Goal: Task Accomplishment & Management: Complete application form

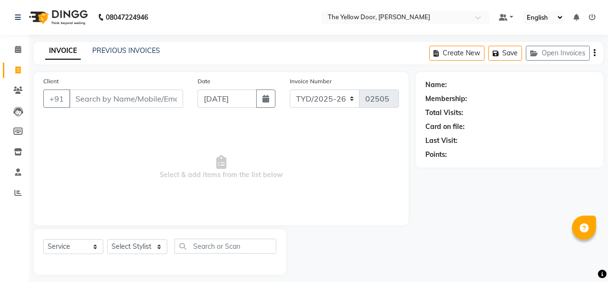
select select "service"
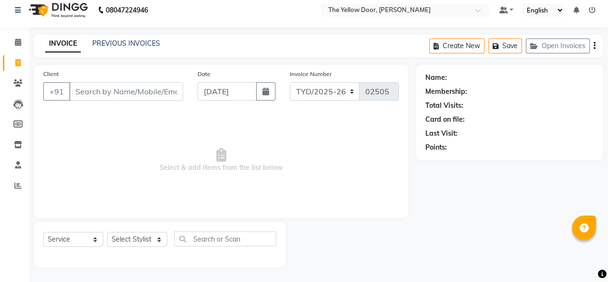
drag, startPoint x: 0, startPoint y: 0, endPoint x: 136, endPoint y: 93, distance: 165.3
click at [136, 93] on input "Client" at bounding box center [126, 91] width 114 height 18
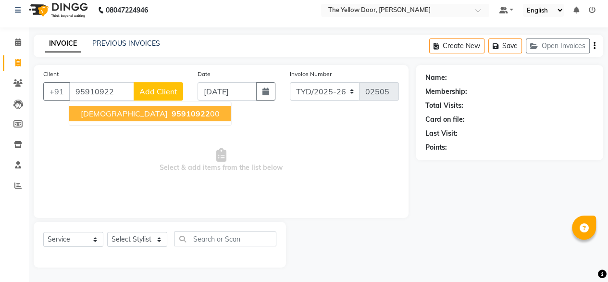
click at [172, 111] on span "95910922" at bounding box center [191, 114] width 38 height 10
type input "9591092200"
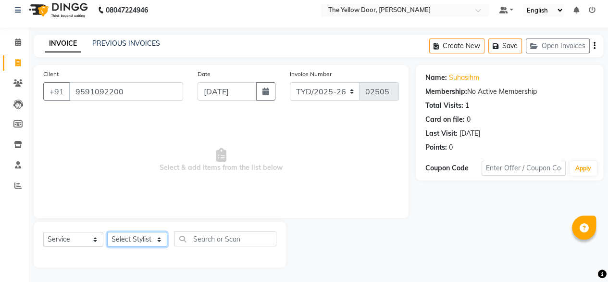
click at [152, 236] on select "Select Stylist [PERSON_NAME] [PERSON_NAME] [PERSON_NAME] Housekeeping Manager […" at bounding box center [137, 239] width 60 height 15
select select "41281"
click at [107, 232] on select "Select Stylist [PERSON_NAME] [PERSON_NAME] [PERSON_NAME] Housekeeping Manager […" at bounding box center [137, 239] width 60 height 15
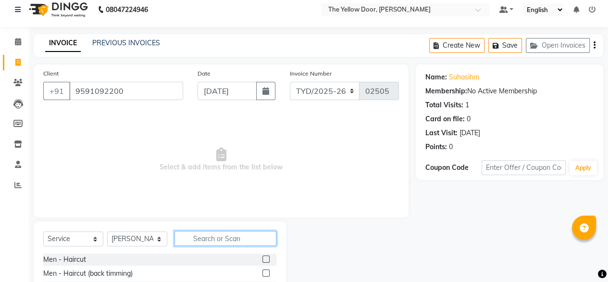
click at [220, 240] on input "text" at bounding box center [225, 238] width 102 height 15
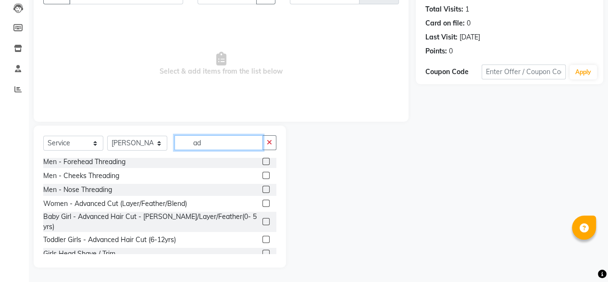
scroll to position [143, 0]
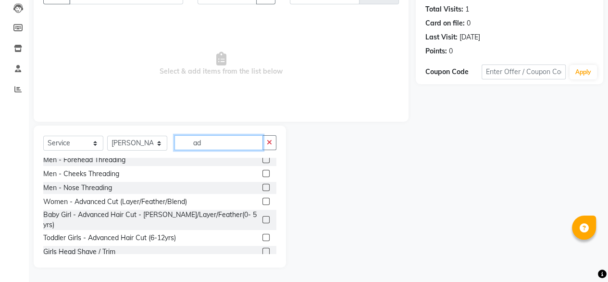
type input "ad"
click at [262, 202] on label at bounding box center [265, 200] width 7 height 7
click at [262, 202] on input "checkbox" at bounding box center [265, 201] width 6 height 6
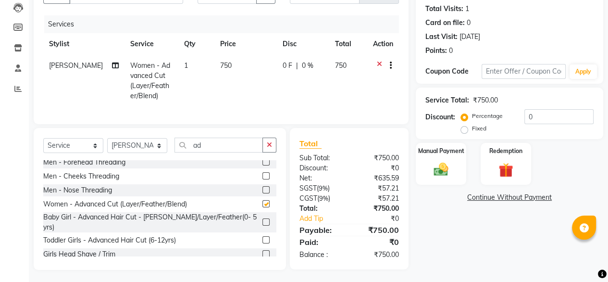
checkbox input "false"
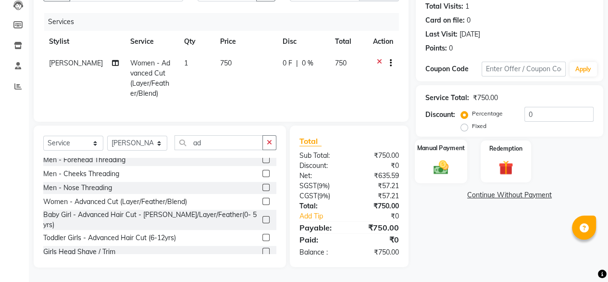
click at [437, 168] on img at bounding box center [441, 166] width 25 height 17
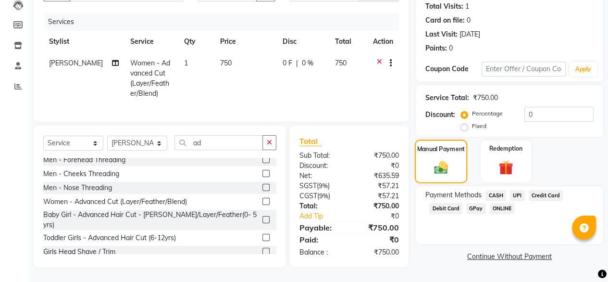
scroll to position [114, 0]
click at [519, 190] on span "UPI" at bounding box center [517, 195] width 15 height 11
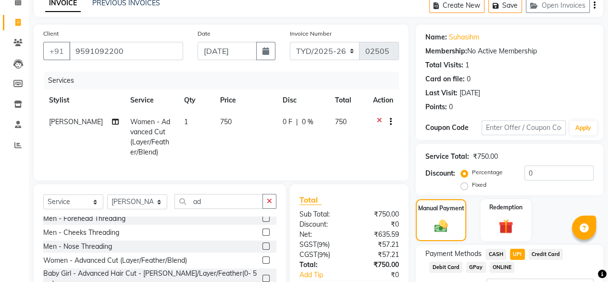
scroll to position [131, 0]
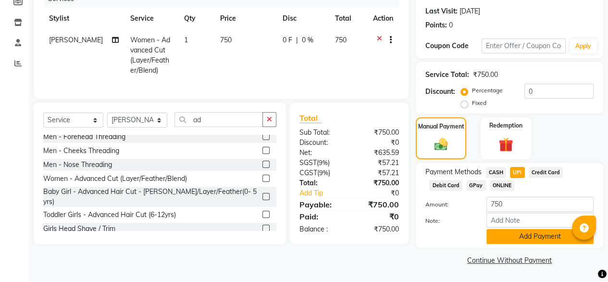
click at [538, 240] on button "Add Payment" at bounding box center [539, 236] width 107 height 15
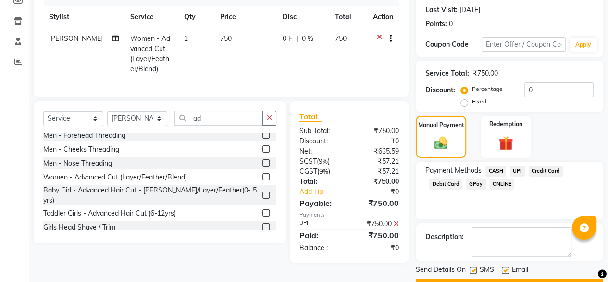
scroll to position [156, 0]
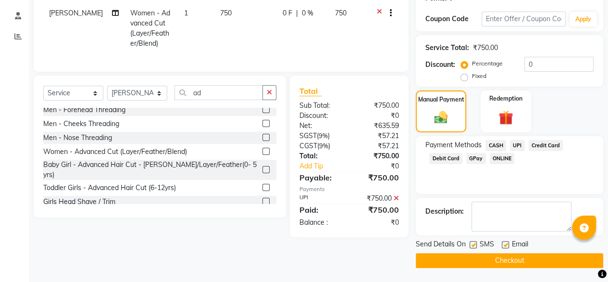
click at [504, 243] on label at bounding box center [505, 244] width 7 height 7
click at [504, 243] on input "checkbox" at bounding box center [505, 245] width 6 height 6
checkbox input "false"
click at [499, 261] on button "Checkout" at bounding box center [509, 260] width 187 height 15
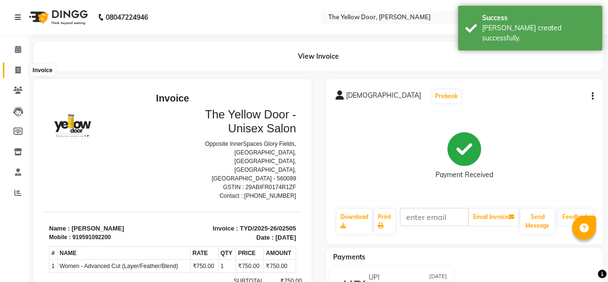
click at [19, 66] on icon at bounding box center [17, 69] width 5 height 7
select select "service"
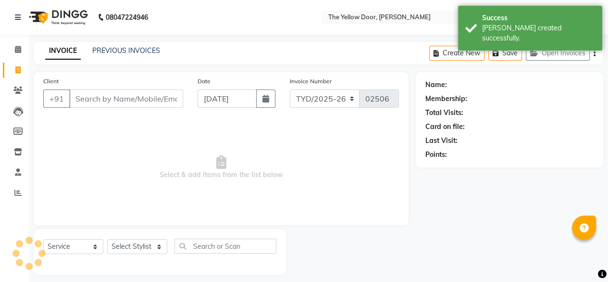
scroll to position [8, 0]
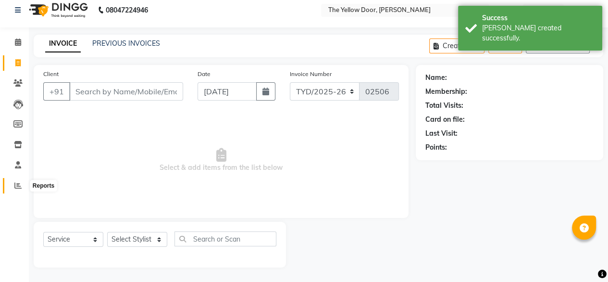
click at [17, 185] on icon at bounding box center [17, 185] width 7 height 7
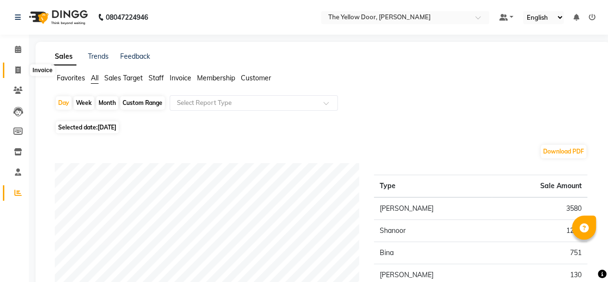
click at [17, 69] on icon at bounding box center [17, 69] width 5 height 7
select select "service"
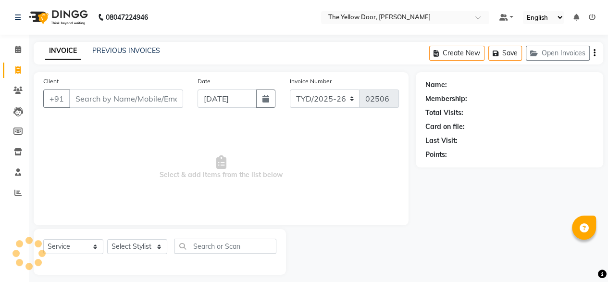
scroll to position [8, 0]
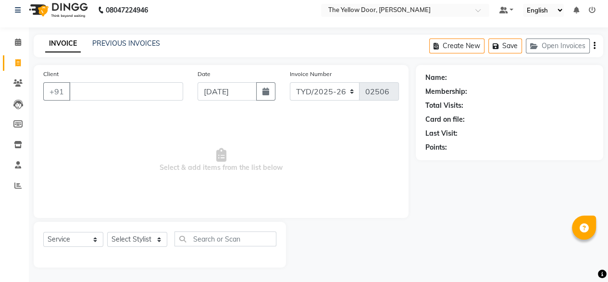
click at [161, 95] on input "Client" at bounding box center [126, 91] width 114 height 18
drag, startPoint x: 135, startPoint y: 240, endPoint x: 133, endPoint y: 206, distance: 34.2
click at [133, 206] on div "Client +91 Date [DATE] Invoice Number TYD/2025-26 V/[PHONE_NUMBER] Select & add…" at bounding box center [220, 166] width 389 height 202
click at [107, 232] on select "Select Stylist [PERSON_NAME] [PERSON_NAME] [PERSON_NAME] Housekeeping Manager […" at bounding box center [137, 239] width 60 height 15
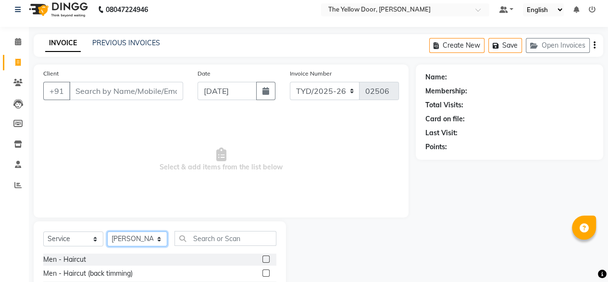
drag, startPoint x: 124, startPoint y: 237, endPoint x: 126, endPoint y: 213, distance: 24.1
click at [126, 213] on div "Client +91 Date [DATE] Invoice Number TYD/2025-26 V/[PHONE_NUMBER] Select & add…" at bounding box center [220, 213] width 389 height 298
select select "36569"
click at [107, 232] on select "Select Stylist [PERSON_NAME] [PERSON_NAME] [PERSON_NAME] Housekeeping Manager […" at bounding box center [137, 238] width 60 height 15
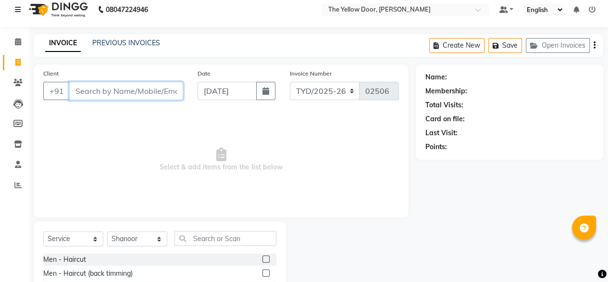
click at [135, 98] on input "Client" at bounding box center [126, 91] width 114 height 18
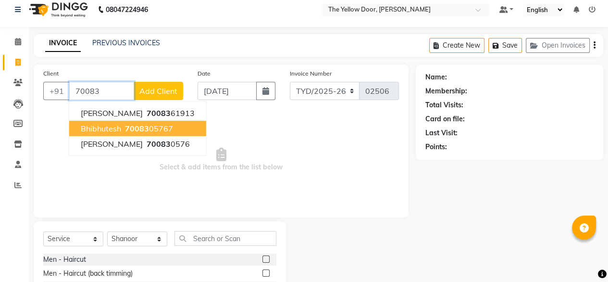
click at [136, 132] on span "70083" at bounding box center [137, 128] width 24 height 10
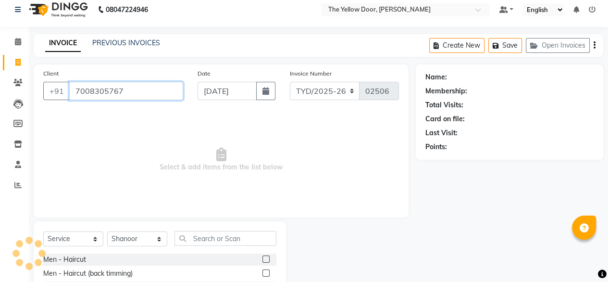
type input "7008305767"
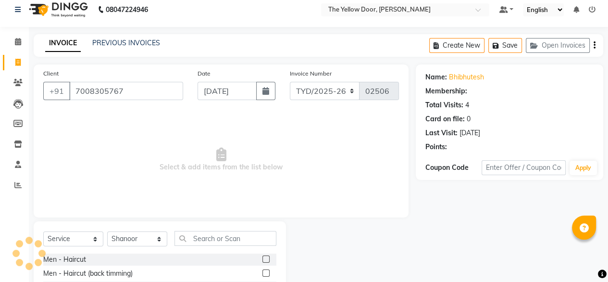
select select "1: Object"
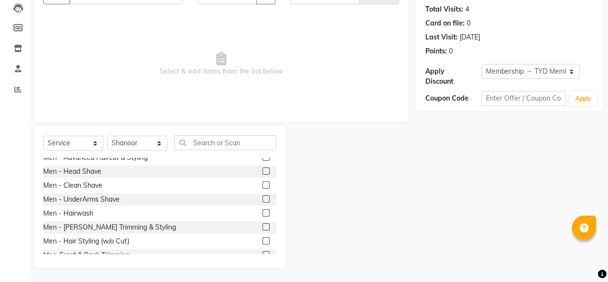
scroll to position [51, 0]
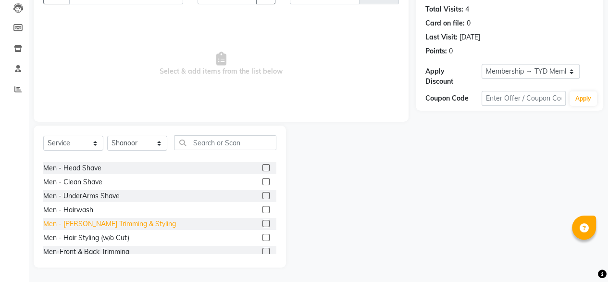
click at [100, 227] on div "Men - [PERSON_NAME] Trimming & Styling" at bounding box center [109, 224] width 133 height 10
checkbox input "false"
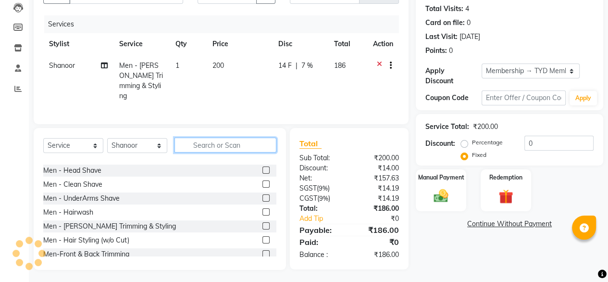
click at [212, 145] on input "text" at bounding box center [225, 144] width 102 height 15
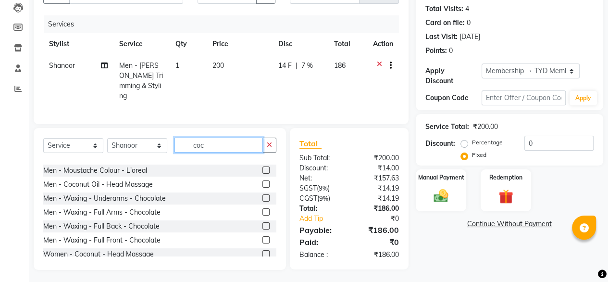
scroll to position [103, 0]
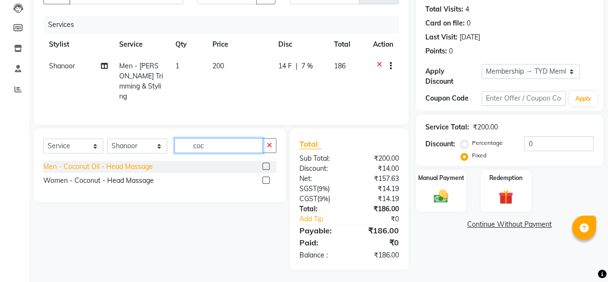
type input "coc"
click at [131, 166] on div "Men - Coconut Oil - Head Massage" at bounding box center [98, 166] width 110 height 10
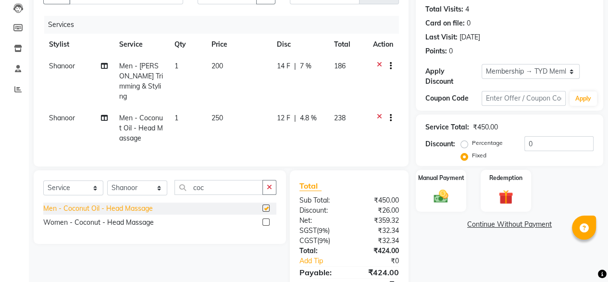
checkbox input "false"
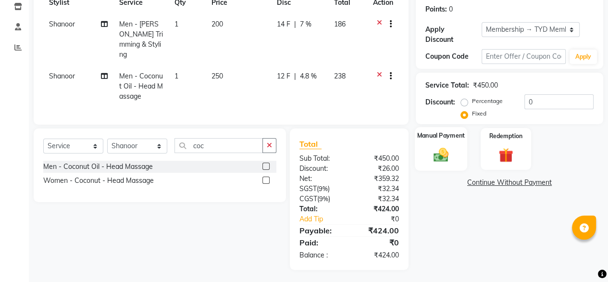
click at [457, 141] on div "Manual Payment" at bounding box center [441, 149] width 52 height 44
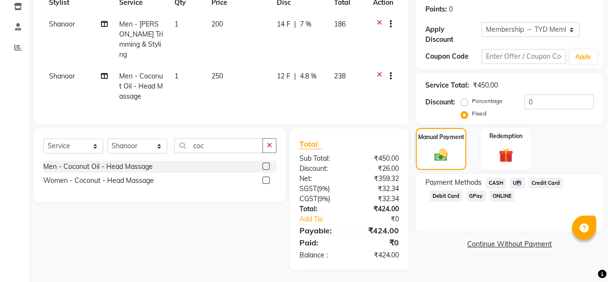
drag, startPoint x: 508, startPoint y: 172, endPoint x: 517, endPoint y: 174, distance: 9.0
click at [517, 177] on div "UPI" at bounding box center [515, 183] width 19 height 13
click at [517, 177] on span "UPI" at bounding box center [517, 182] width 15 height 11
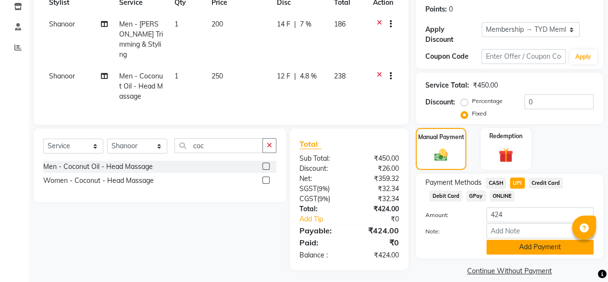
click at [505, 239] on button "Add Payment" at bounding box center [539, 246] width 107 height 15
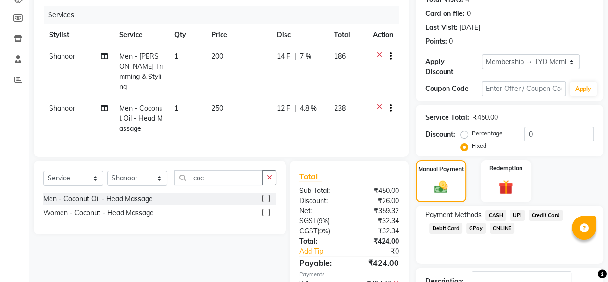
scroll to position [175, 0]
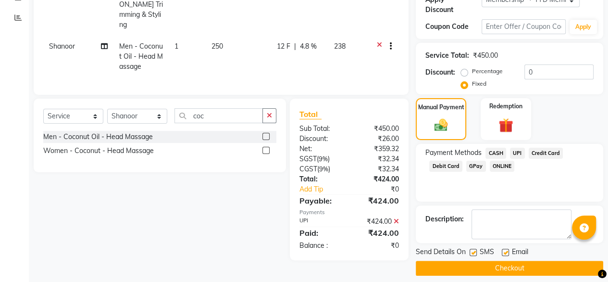
click at [481, 261] on button "Checkout" at bounding box center [509, 267] width 187 height 15
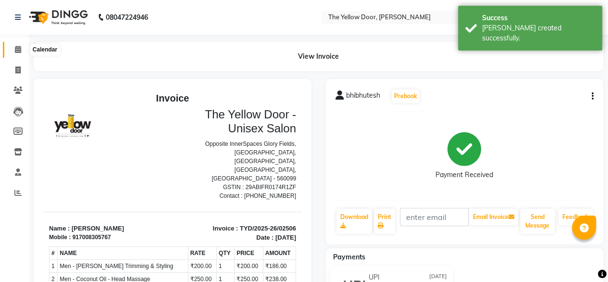
click at [10, 47] on span at bounding box center [18, 49] width 17 height 11
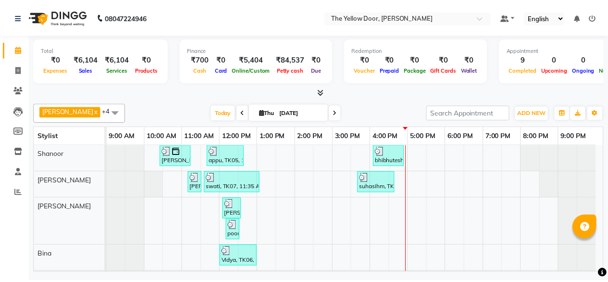
scroll to position [16, 0]
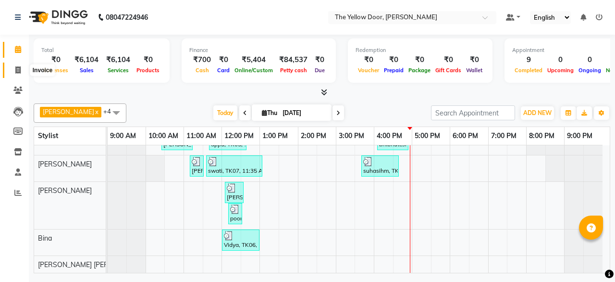
click at [13, 69] on span at bounding box center [18, 70] width 17 height 11
select select "service"
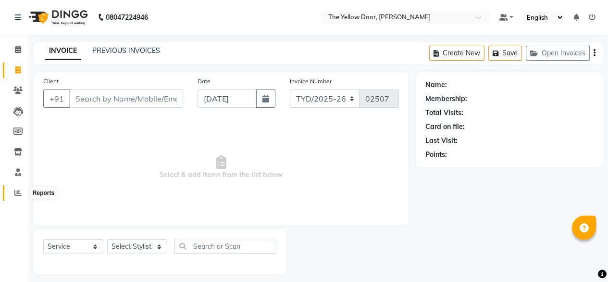
click at [12, 189] on span at bounding box center [18, 192] width 17 height 11
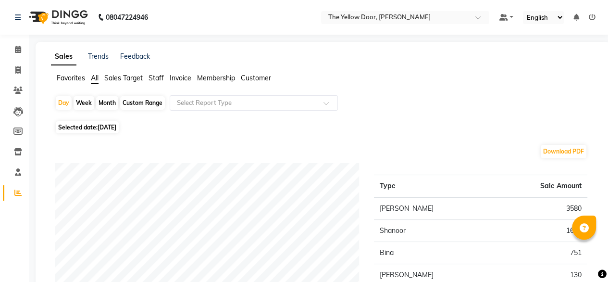
click at [102, 104] on div "Month" at bounding box center [107, 102] width 22 height 13
select select "9"
select select "2025"
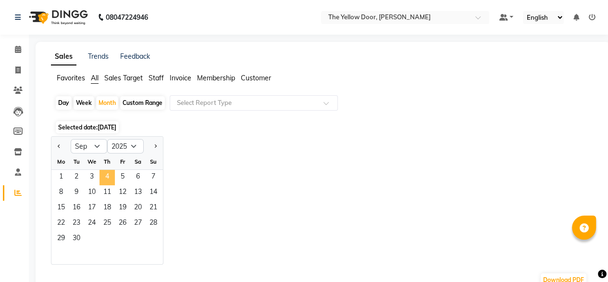
click at [111, 183] on span "4" at bounding box center [106, 177] width 15 height 15
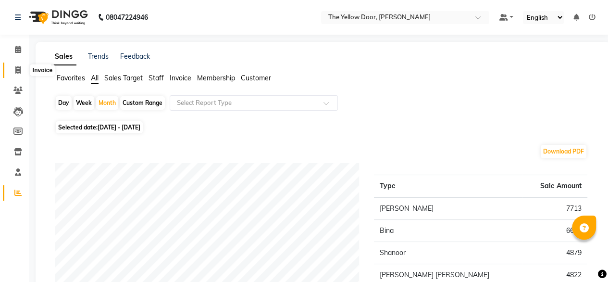
click at [15, 65] on span at bounding box center [18, 70] width 17 height 11
select select "service"
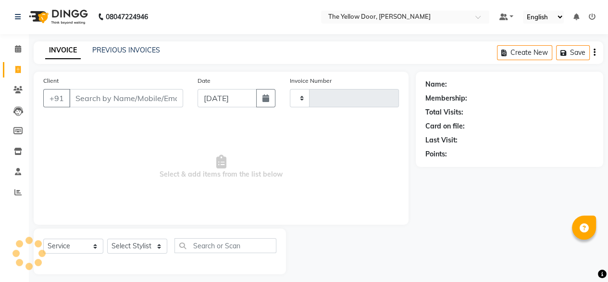
type input "02507"
select select "5650"
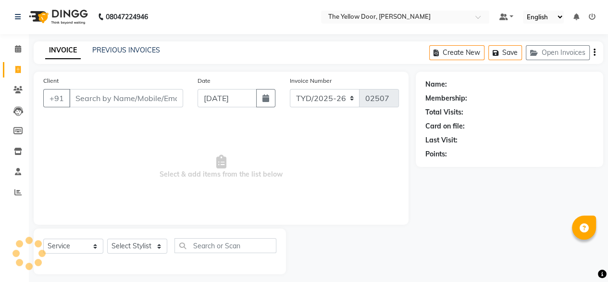
scroll to position [8, 0]
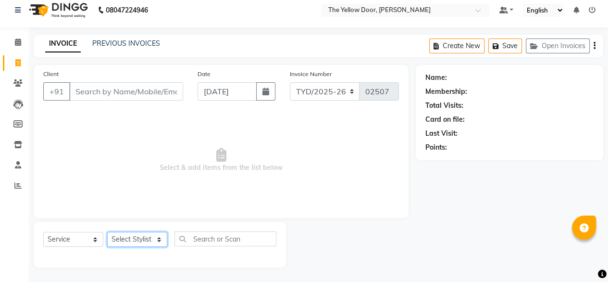
click at [147, 242] on select "Select Stylist [PERSON_NAME] [PERSON_NAME] [PERSON_NAME] Housekeeping Manager […" at bounding box center [137, 239] width 60 height 15
select select "71545"
click at [107, 232] on select "Select Stylist [PERSON_NAME] [PERSON_NAME] [PERSON_NAME] Housekeeping Manager […" at bounding box center [137, 239] width 60 height 15
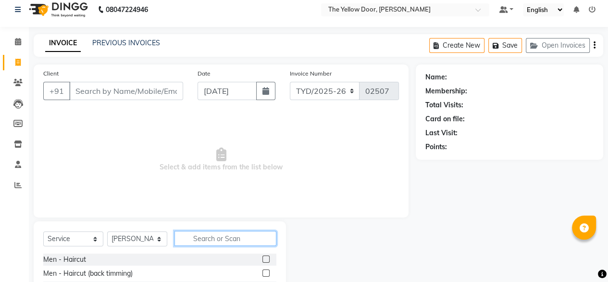
click at [243, 241] on input "text" at bounding box center [225, 238] width 102 height 15
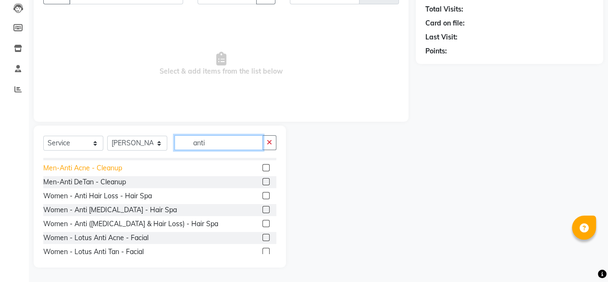
scroll to position [67, 0]
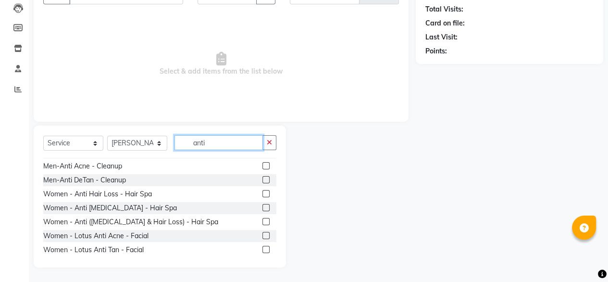
type input "anti"
click at [262, 209] on label at bounding box center [265, 207] width 7 height 7
click at [262, 209] on input "checkbox" at bounding box center [265, 208] width 6 height 6
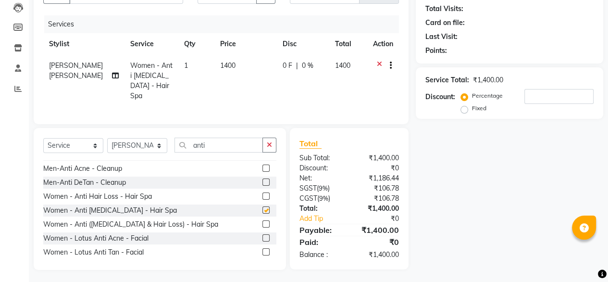
checkbox input "false"
click at [141, 134] on div "Select Service Product Membership Package Voucher Prepaid Gift Card Select Styl…" at bounding box center [160, 199] width 252 height 142
drag, startPoint x: 147, startPoint y: 145, endPoint x: 126, endPoint y: 182, distance: 42.4
click at [126, 182] on div "Select Service Product Membership Package Voucher Prepaid Gift Card Select Styl…" at bounding box center [160, 199] width 252 height 142
select select "67915"
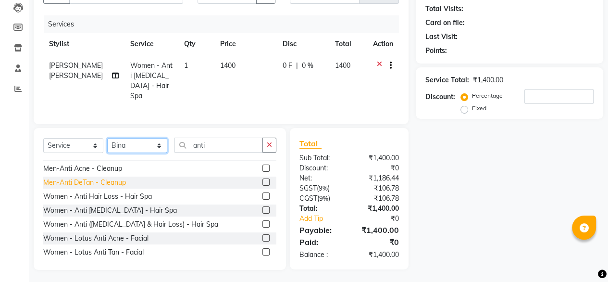
click at [107, 138] on select "Select Stylist [PERSON_NAME] [PERSON_NAME] [PERSON_NAME] Housekeeping Manager […" at bounding box center [137, 145] width 60 height 15
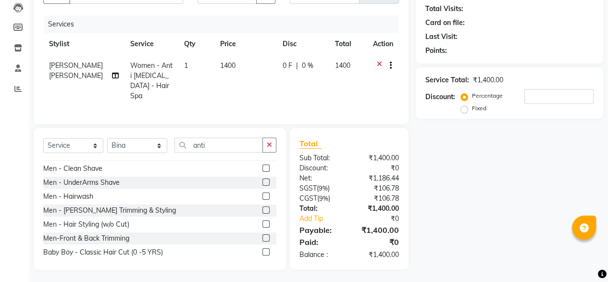
click at [221, 133] on div "Select Service Product Membership Package Voucher Prepaid Gift Card Select Styl…" at bounding box center [160, 199] width 252 height 142
click at [223, 143] on input "anti" at bounding box center [218, 144] width 88 height 15
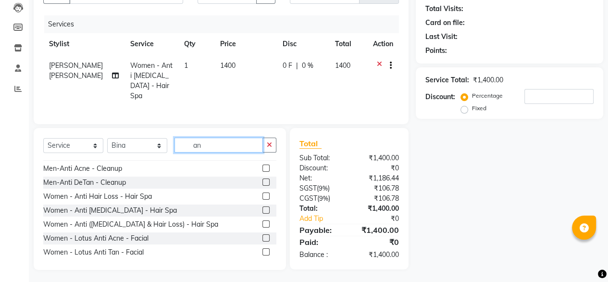
type input "a"
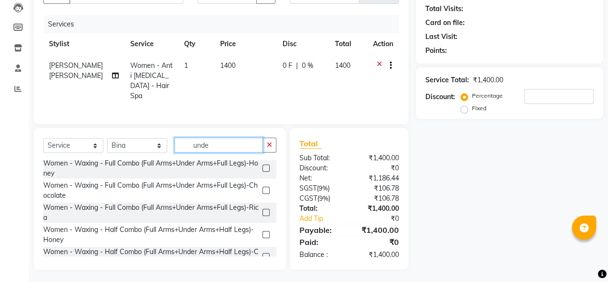
scroll to position [197, 0]
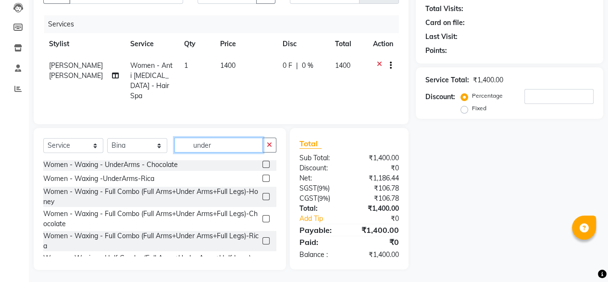
type input "under"
click at [262, 176] on label at bounding box center [265, 177] width 7 height 7
click at [262, 176] on input "checkbox" at bounding box center [265, 178] width 6 height 6
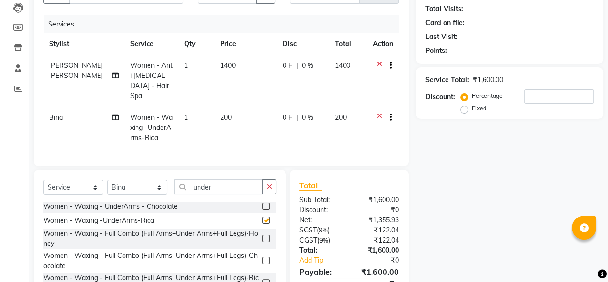
checkbox input "false"
click at [223, 184] on input "under" at bounding box center [218, 186] width 88 height 15
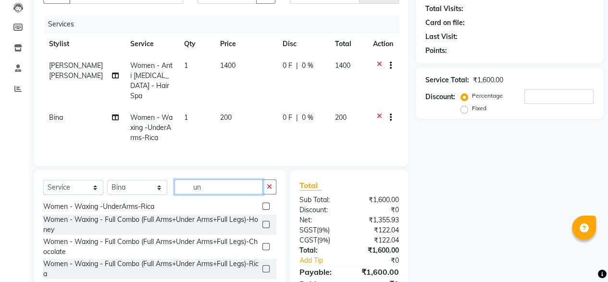
type input "u"
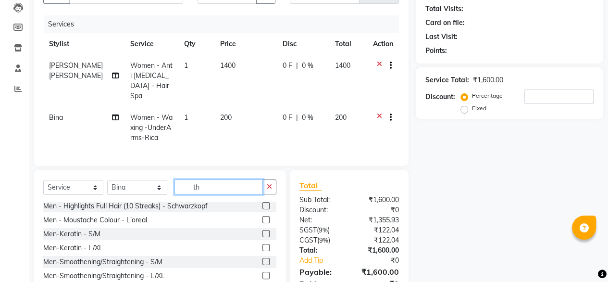
scroll to position [0, 0]
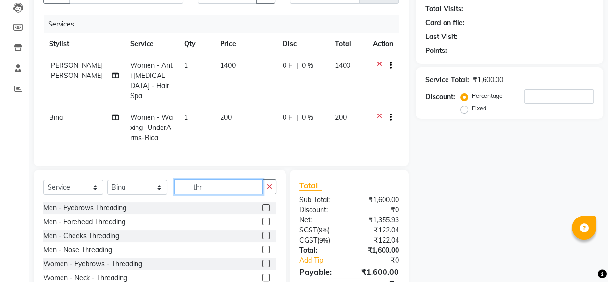
type input "thr"
click at [262, 261] on label at bounding box center [265, 262] width 7 height 7
click at [262, 261] on input "checkbox" at bounding box center [265, 263] width 6 height 6
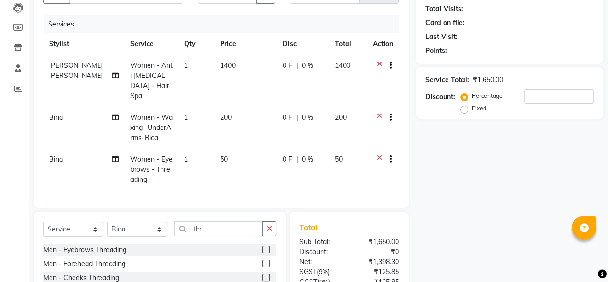
checkbox input "false"
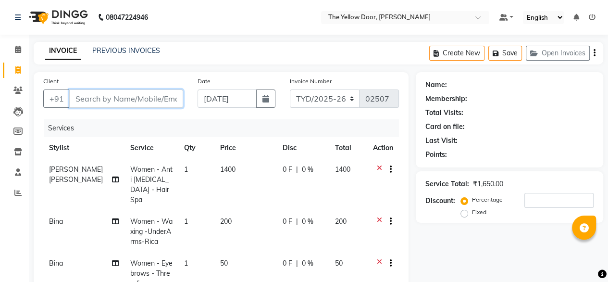
click at [161, 98] on input "Client" at bounding box center [126, 98] width 114 height 18
type input "9"
type input "0"
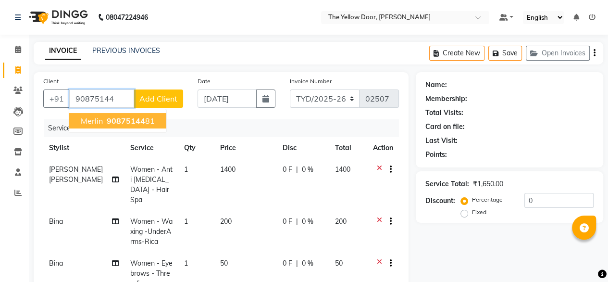
click at [125, 118] on span "90875144" at bounding box center [126, 121] width 38 height 10
type input "9087514481"
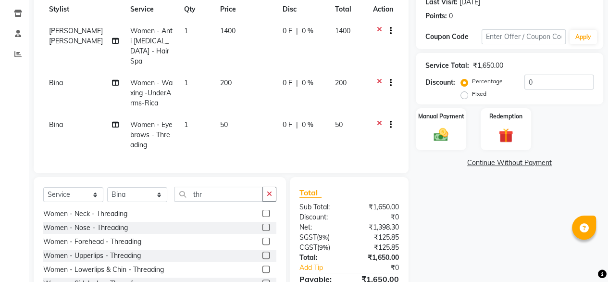
scroll to position [71, 0]
click at [274, 186] on button "button" at bounding box center [269, 193] width 14 height 15
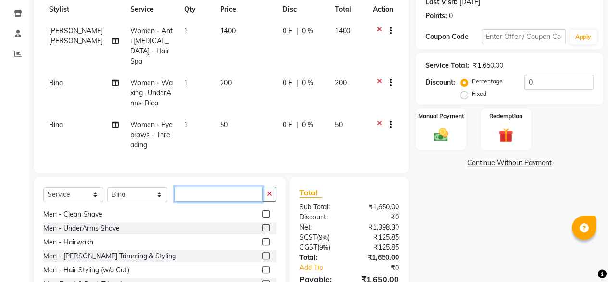
scroll to position [0, 0]
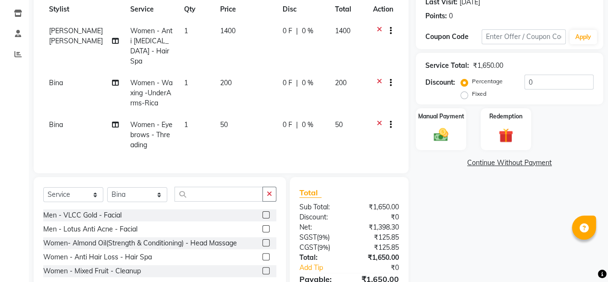
click at [274, 186] on button "button" at bounding box center [269, 193] width 14 height 15
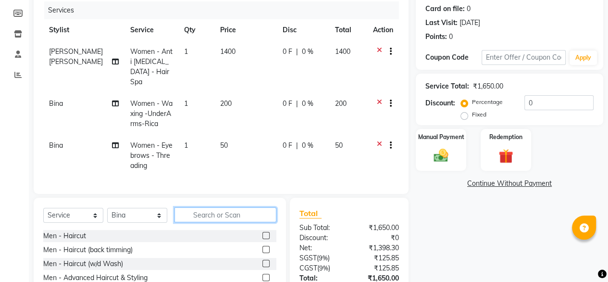
scroll to position [116, 0]
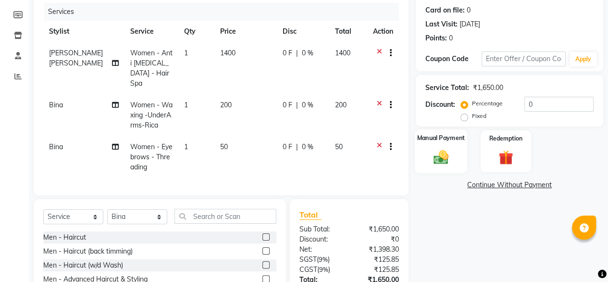
click at [436, 157] on img at bounding box center [441, 156] width 25 height 17
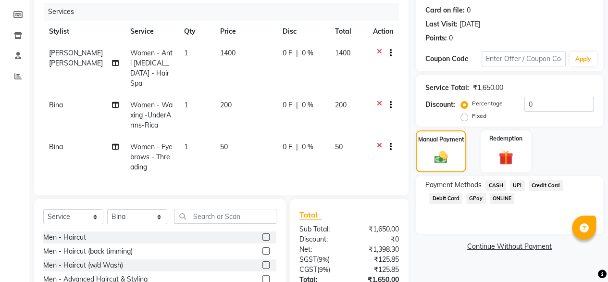
click at [513, 186] on span "UPI" at bounding box center [517, 185] width 15 height 11
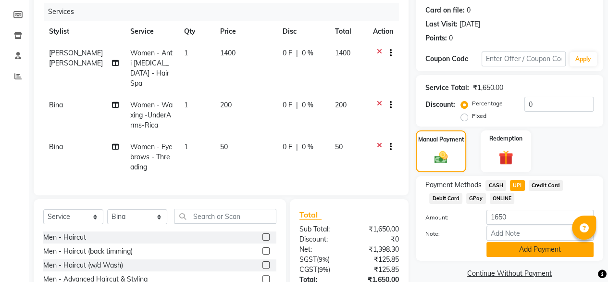
click at [514, 254] on button "Add Payment" at bounding box center [539, 249] width 107 height 15
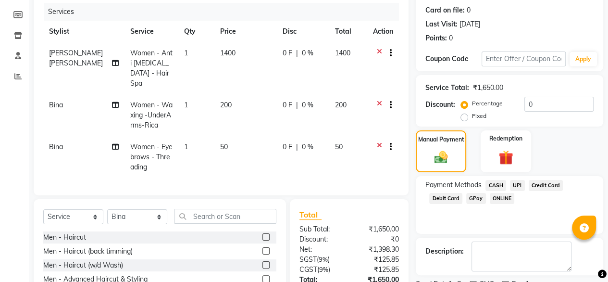
scroll to position [207, 0]
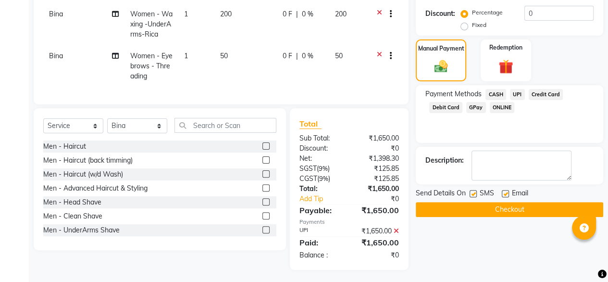
click at [499, 211] on button "Checkout" at bounding box center [509, 209] width 187 height 15
